Goal: Complete application form

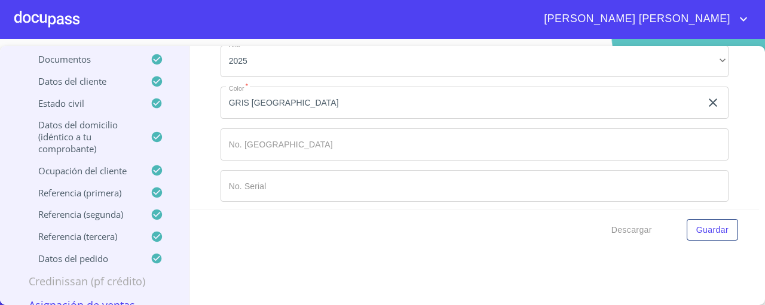
scroll to position [115, 0]
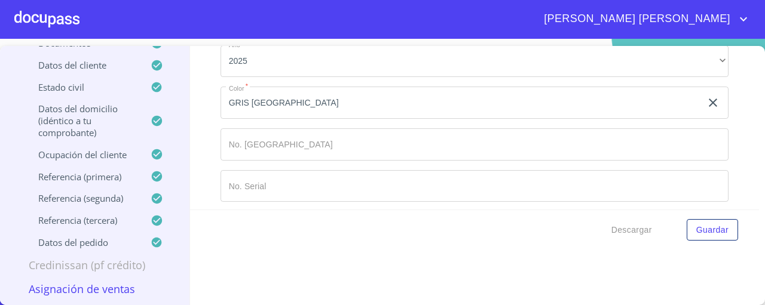
click at [88, 287] on p "Asignación de Ventas" at bounding box center [94, 289] width 161 height 14
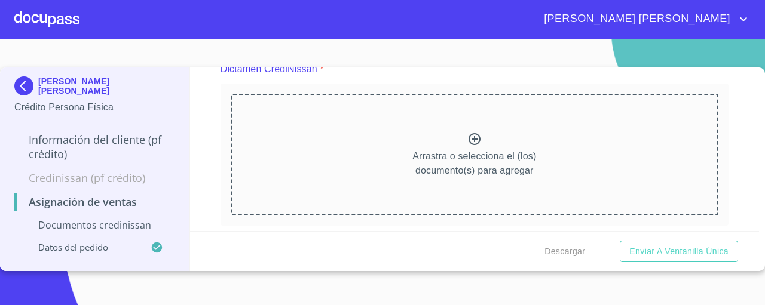
scroll to position [122, 0]
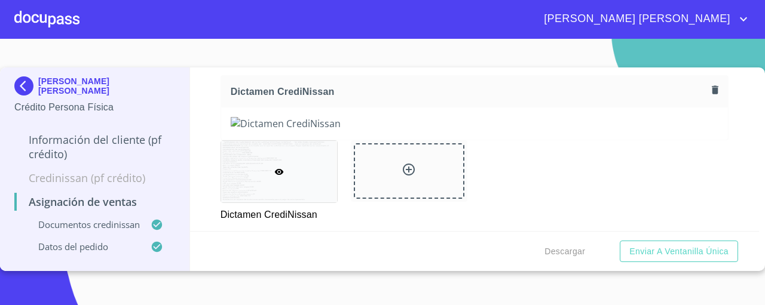
click at [671, 117] on img at bounding box center [474, 123] width 487 height 13
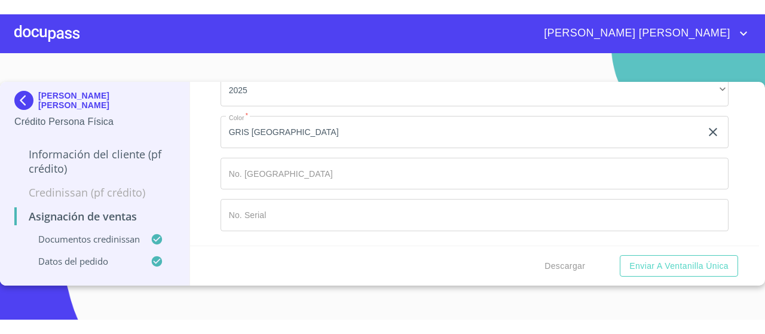
scroll to position [847, 0]
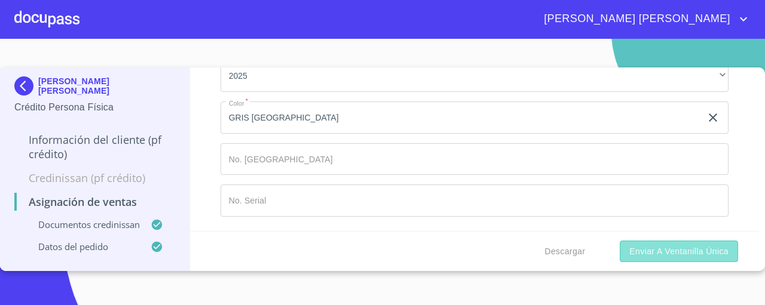
click at [690, 254] on span "Enviar a Ventanilla única" at bounding box center [678, 251] width 99 height 15
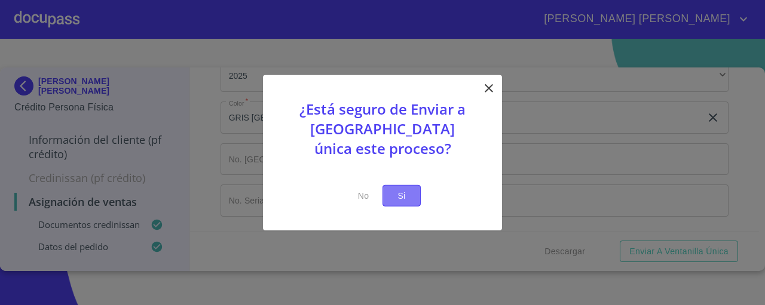
click at [400, 199] on span "Si" at bounding box center [401, 195] width 19 height 15
